Goal: Check status

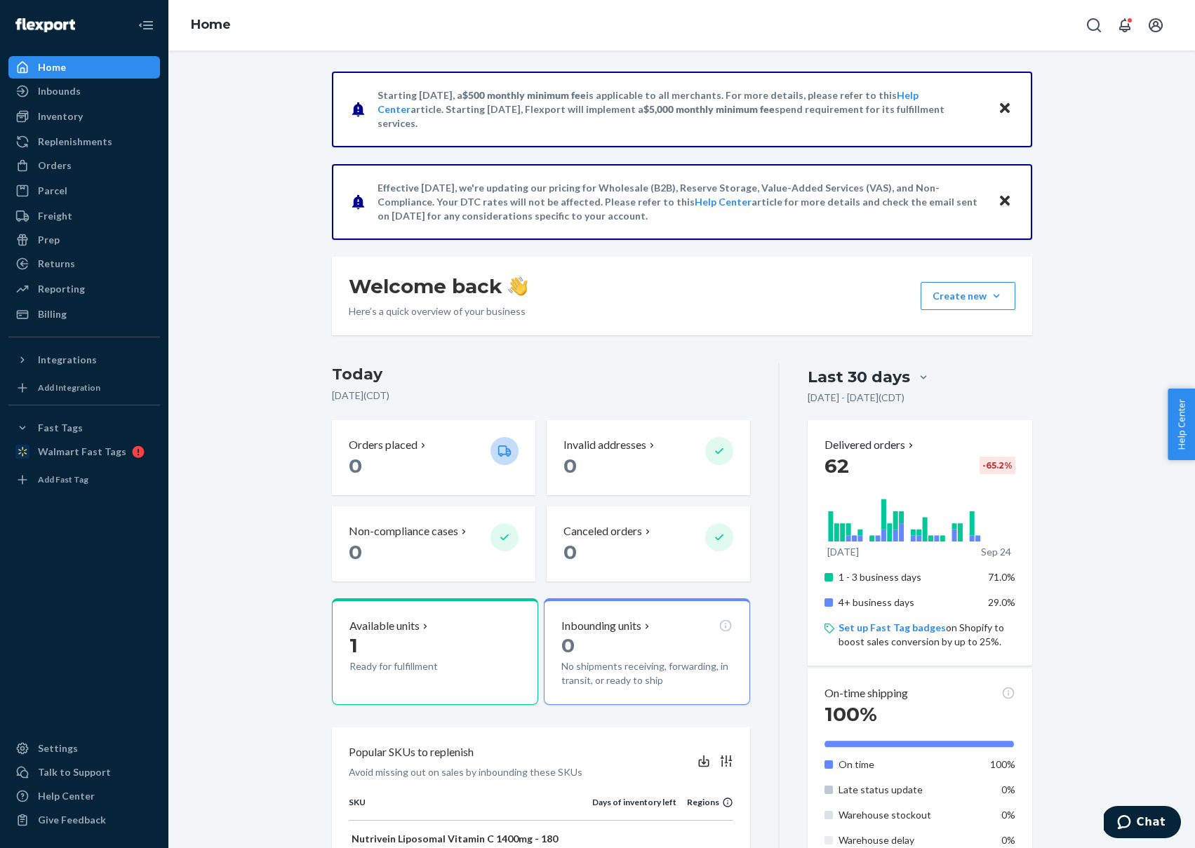
click at [276, 206] on div "Starting [DATE], a $500 monthly minimum fee is applicable to all merchants. For…" at bounding box center [681, 758] width 1005 height 1373
click at [82, 99] on div "Inbounds" at bounding box center [84, 91] width 149 height 20
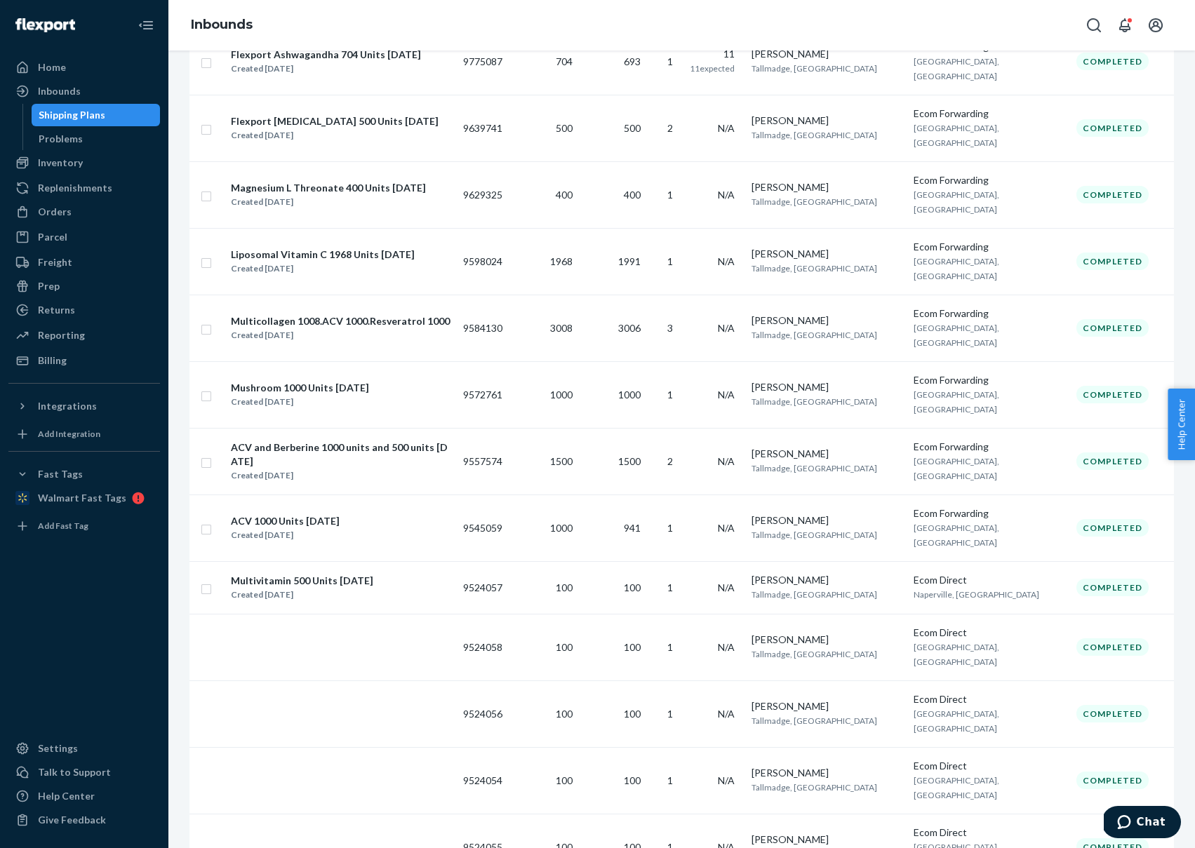
scroll to position [844, 0]
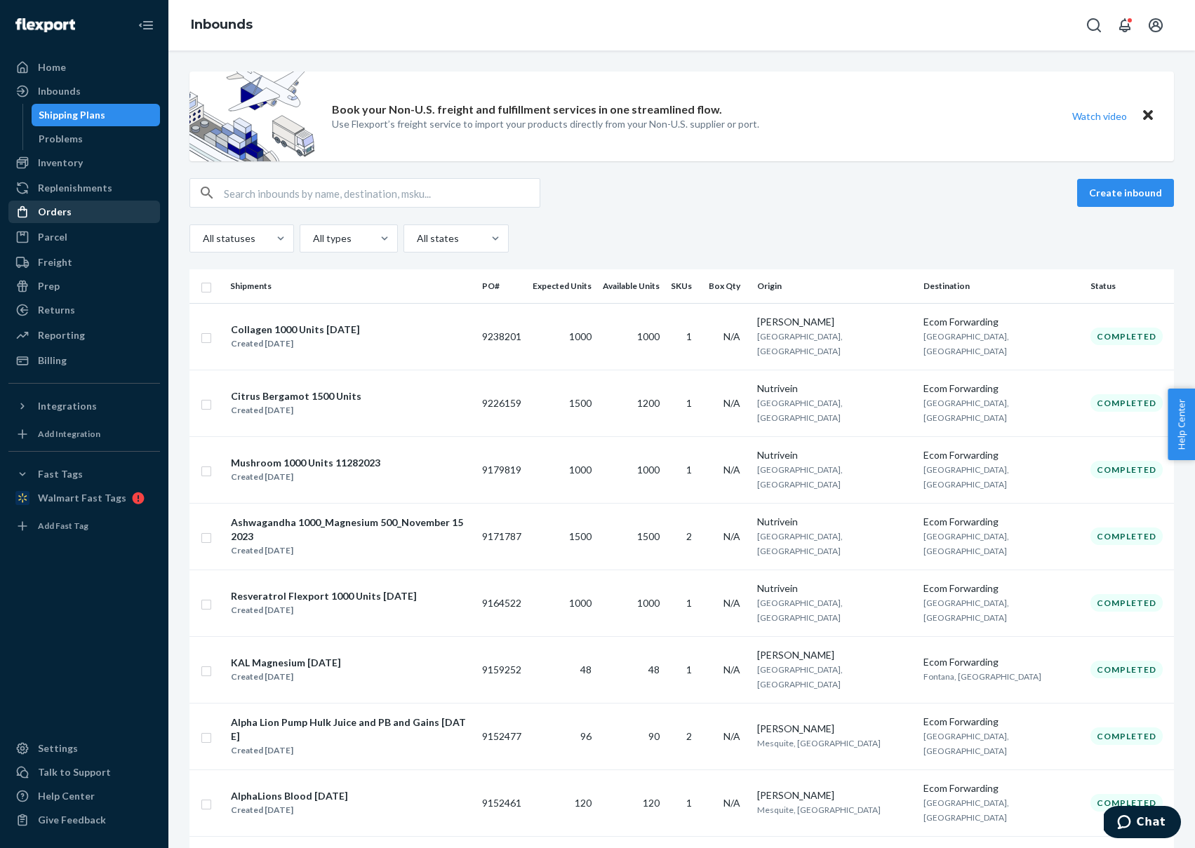
click at [45, 206] on div "Orders" at bounding box center [55, 212] width 34 height 14
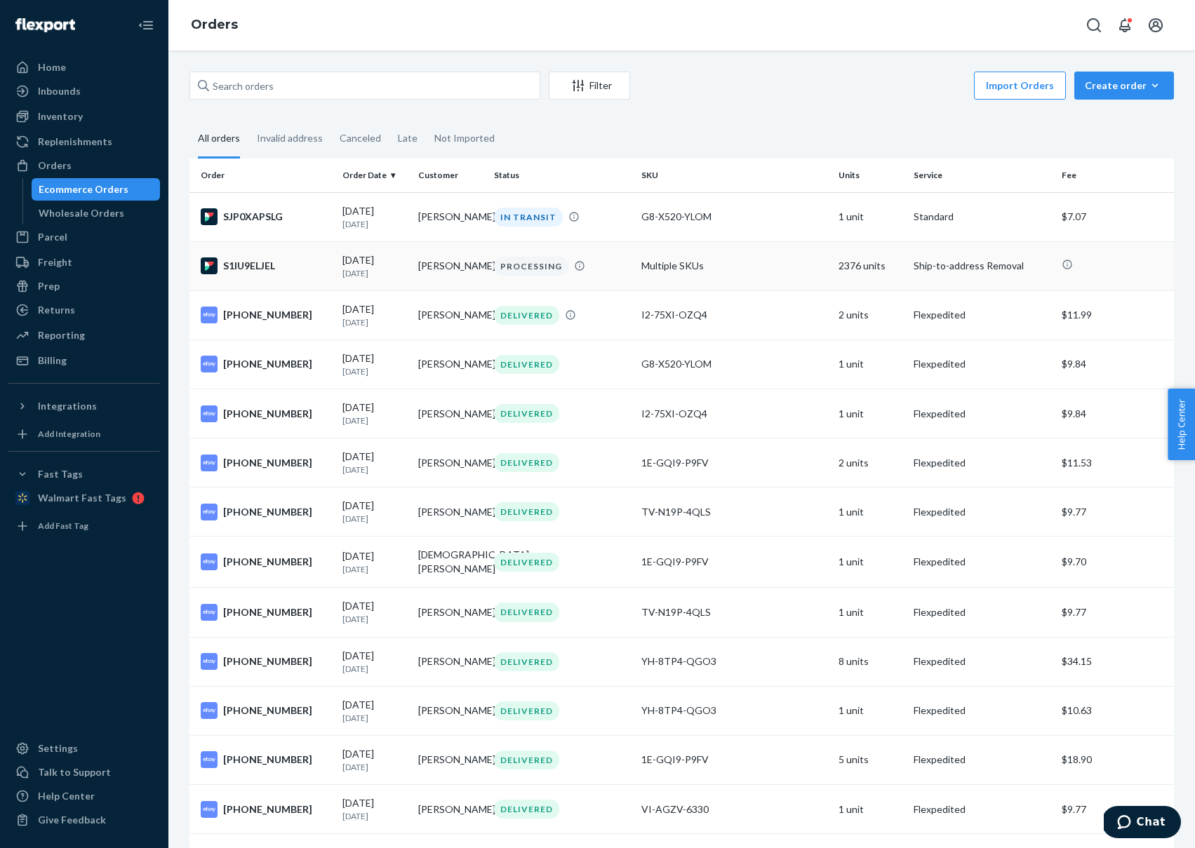
click at [251, 275] on td "S1IU9ELJEL" at bounding box center [262, 265] width 147 height 49
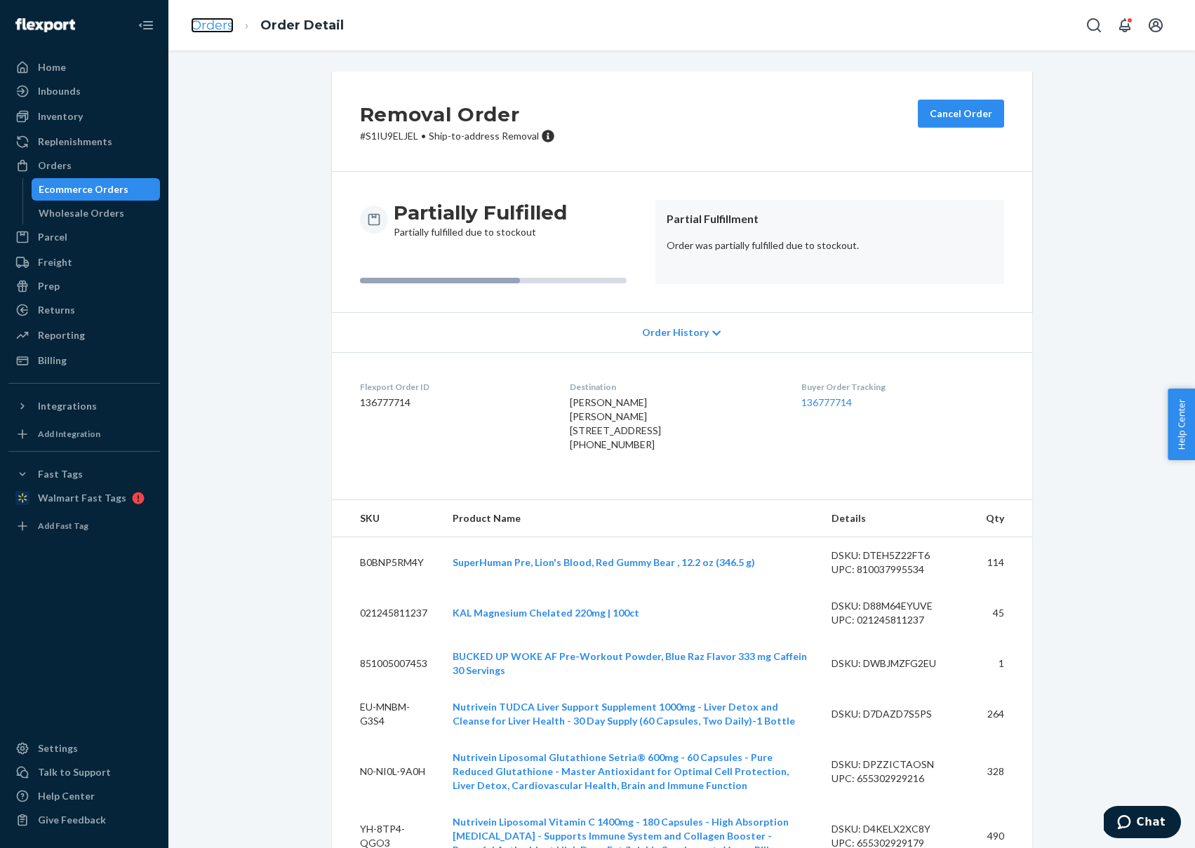
click at [206, 24] on link "Orders" at bounding box center [212, 25] width 43 height 15
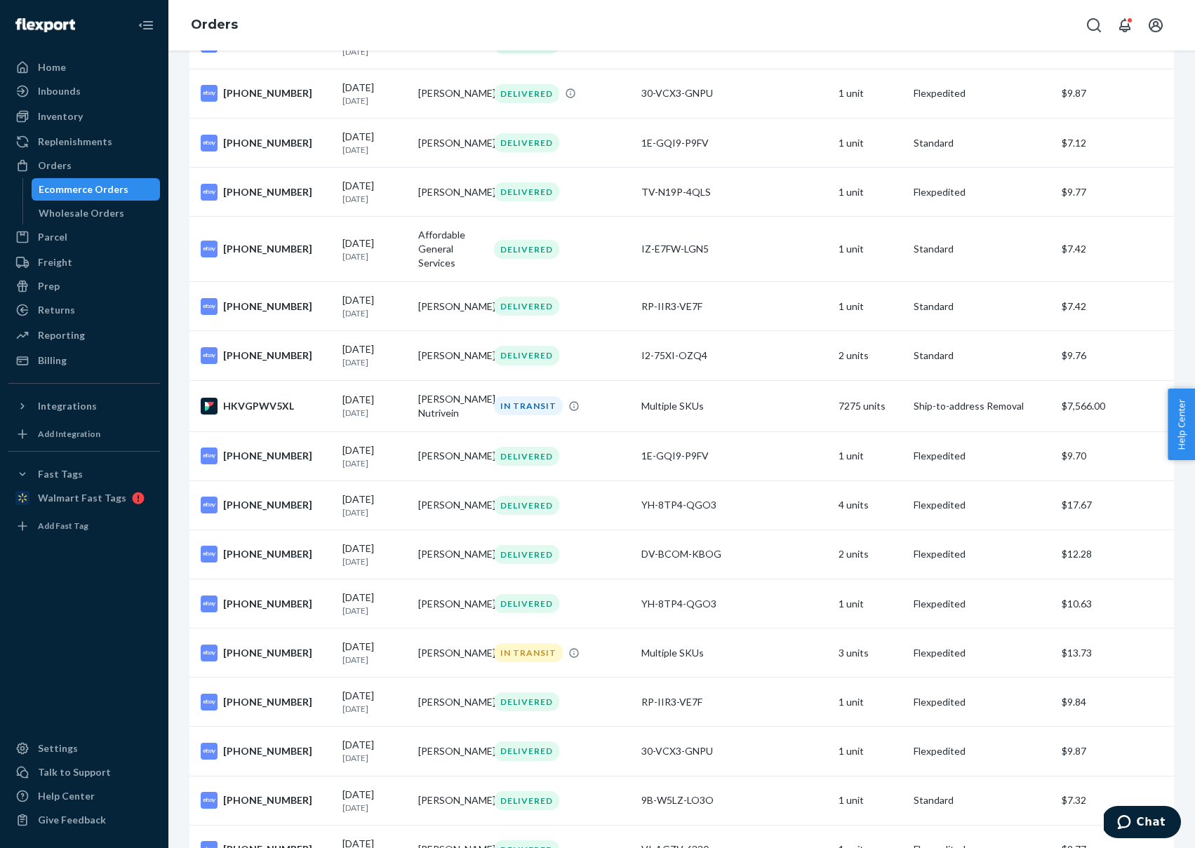
scroll to position [1013, 0]
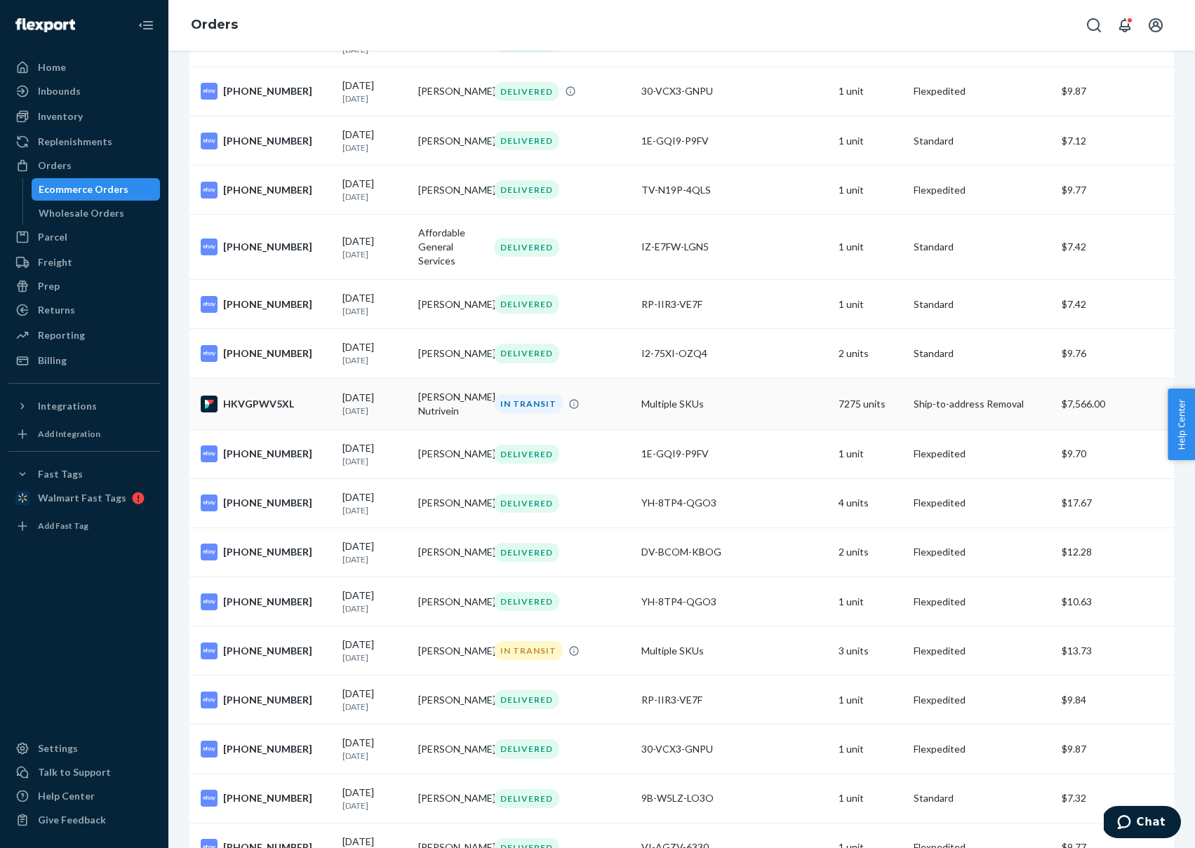
click at [395, 417] on p "[DATE]" at bounding box center [374, 411] width 65 height 12
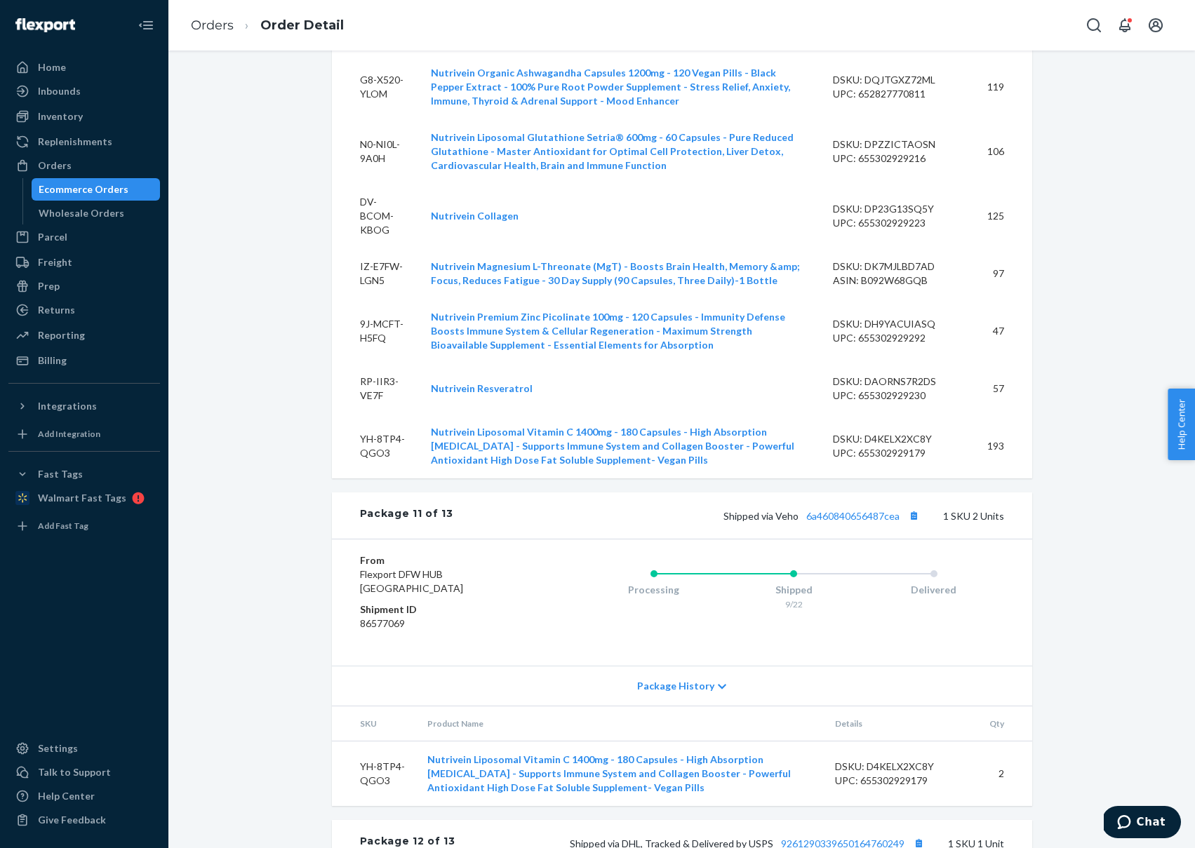
scroll to position [9004, 0]
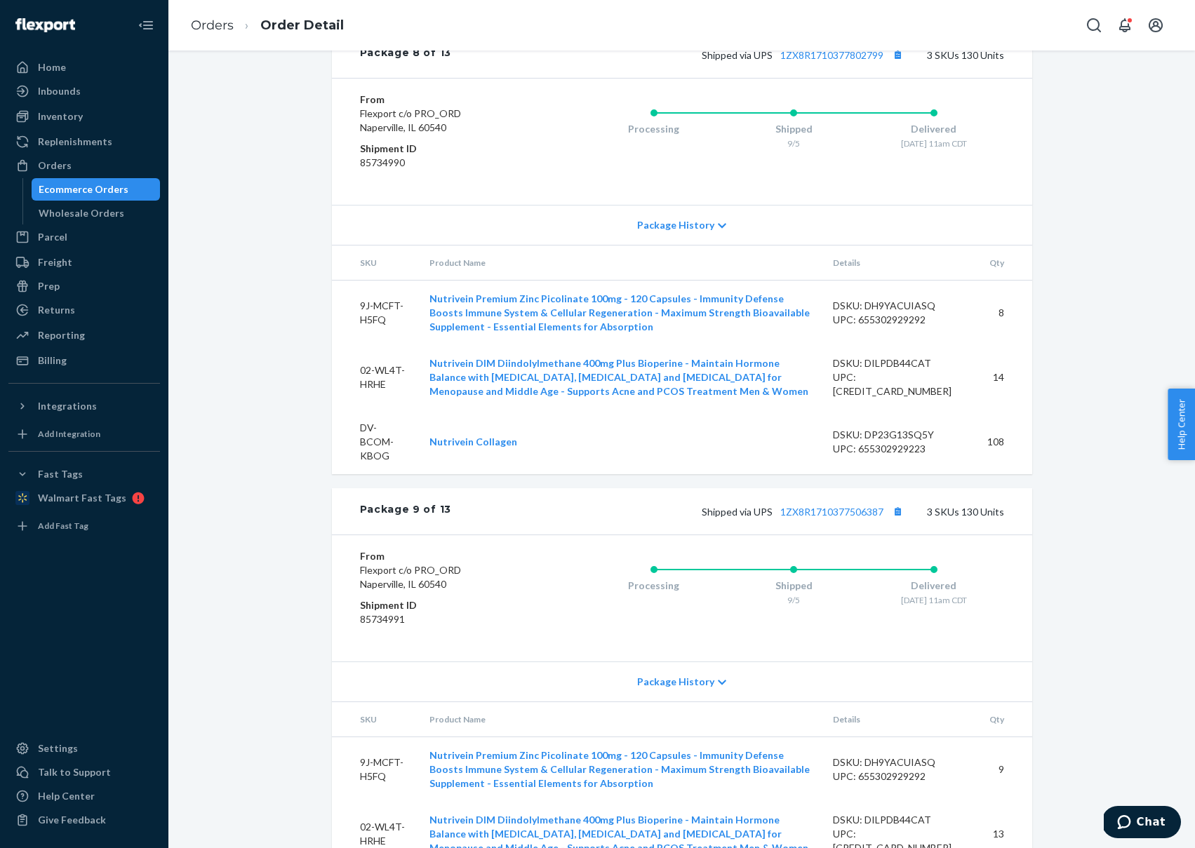
scroll to position [6461, 0]
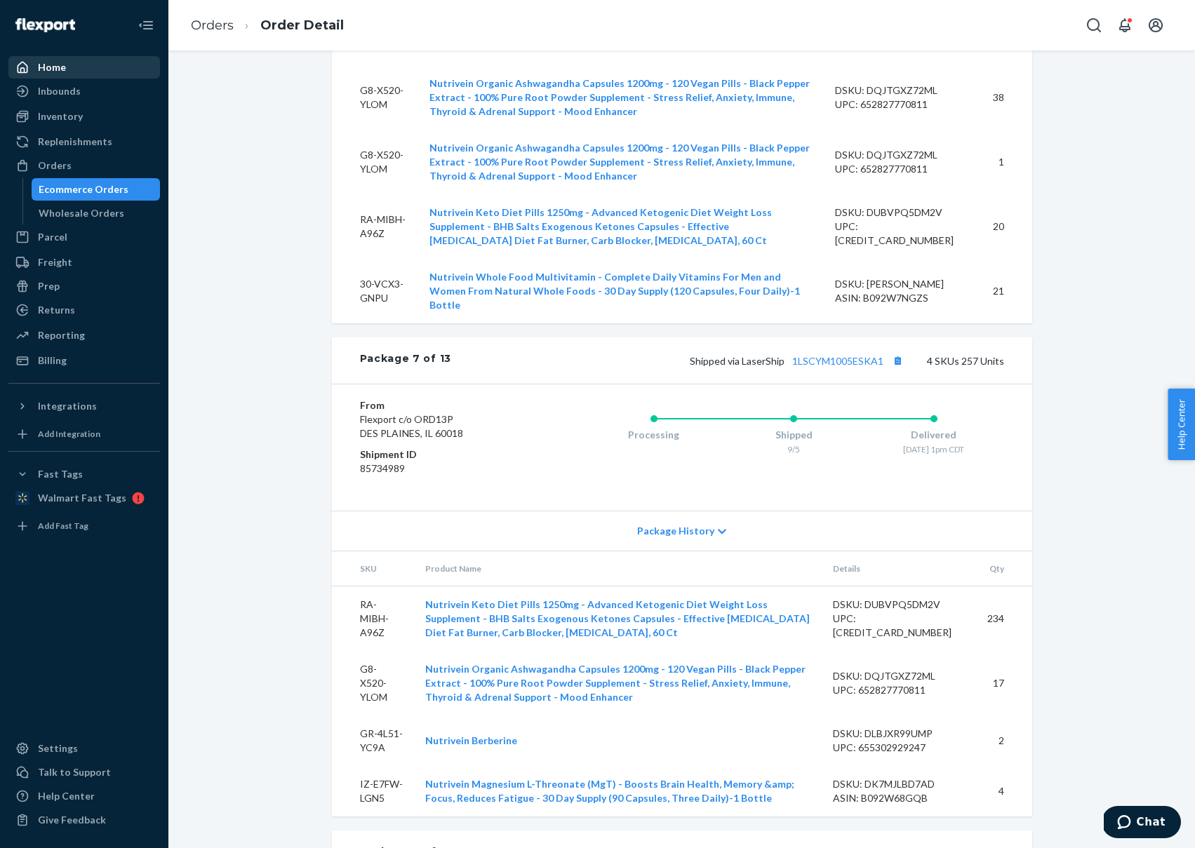
click at [33, 70] on div at bounding box center [26, 67] width 22 height 14
